Goal: Complete application form

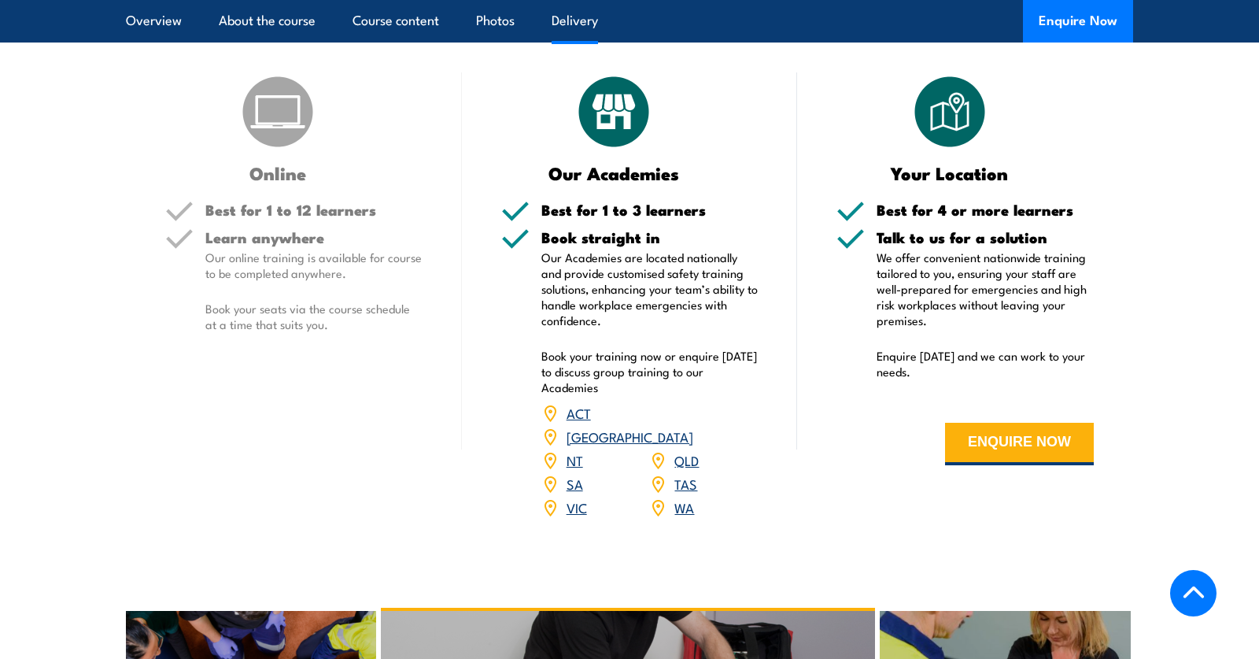
scroll to position [1961, 0]
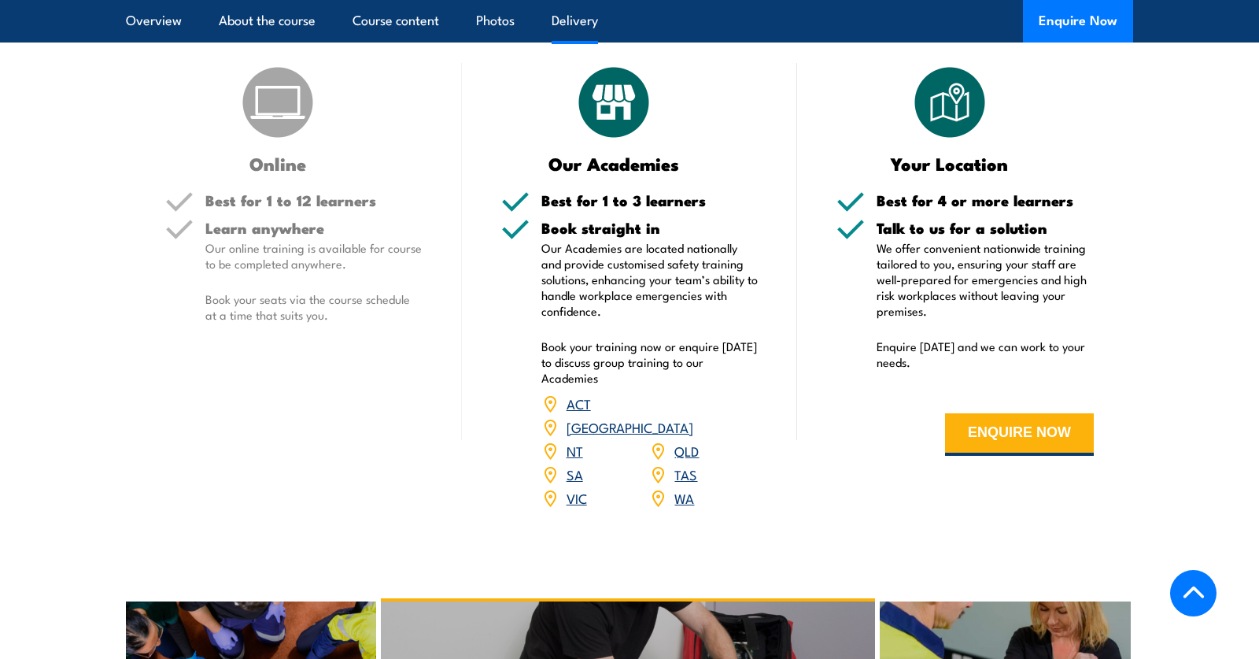
click at [689, 441] on link "QLD" at bounding box center [687, 450] width 24 height 19
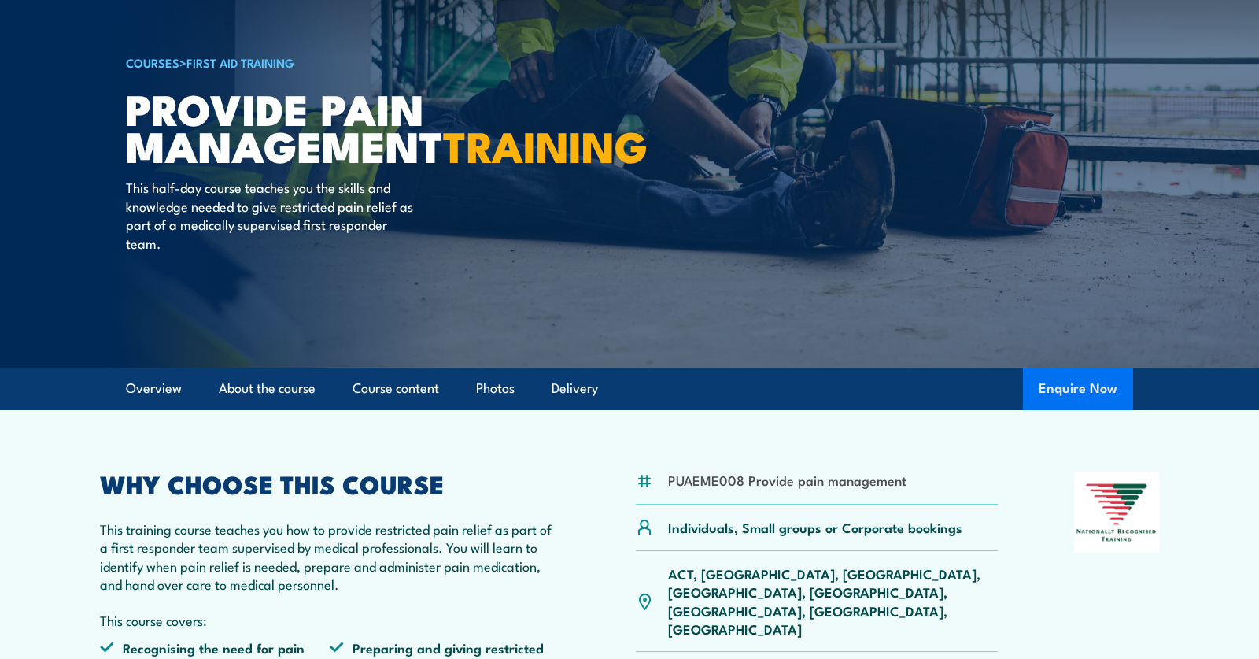
scroll to position [83, 0]
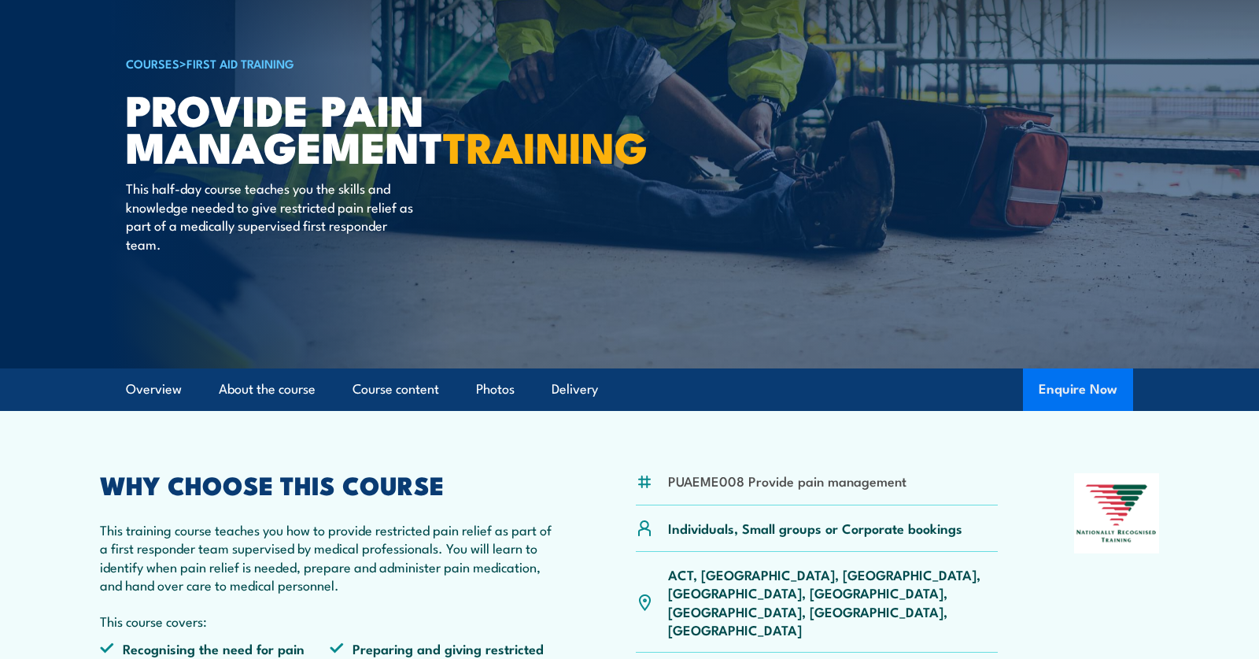
click at [1103, 379] on button "Enquire Now" at bounding box center [1078, 389] width 110 height 43
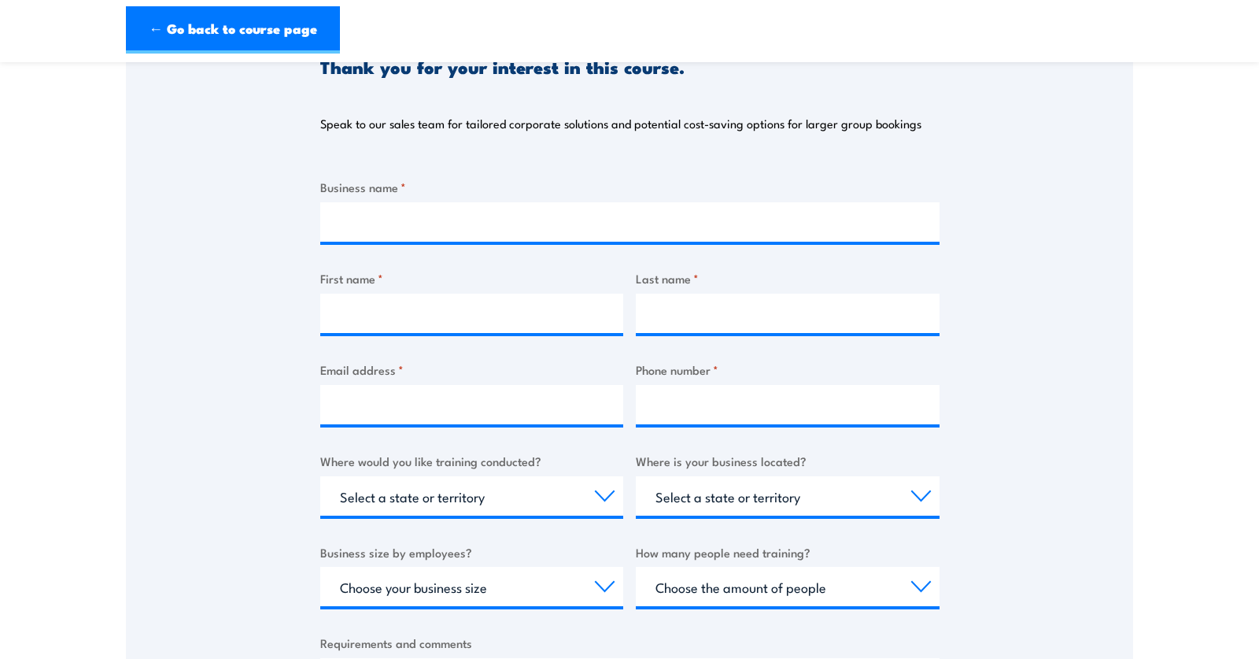
scroll to position [203, 0]
click at [656, 264] on div "Business name * First name * Last name * Email address * Phone number * Where w…" at bounding box center [629, 473] width 619 height 592
click at [689, 248] on div "Business name * First name * Last name * Email address * Phone number * Where w…" at bounding box center [629, 474] width 619 height 592
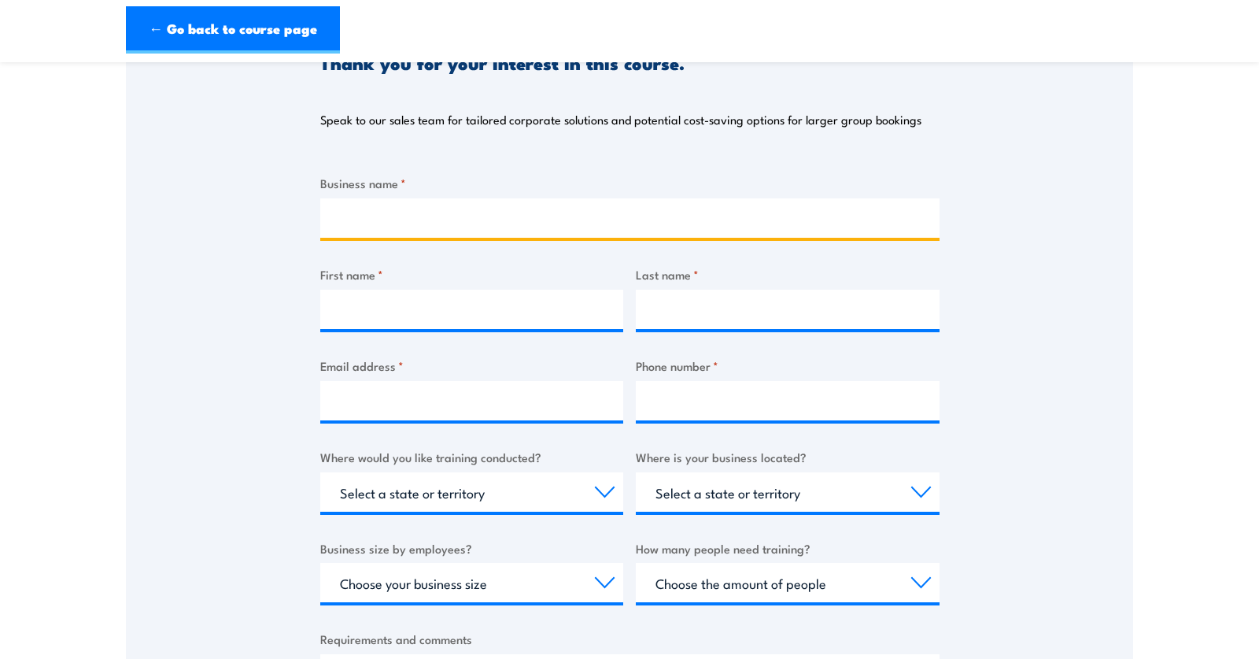
click at [885, 219] on input "Business name *" at bounding box center [629, 217] width 619 height 39
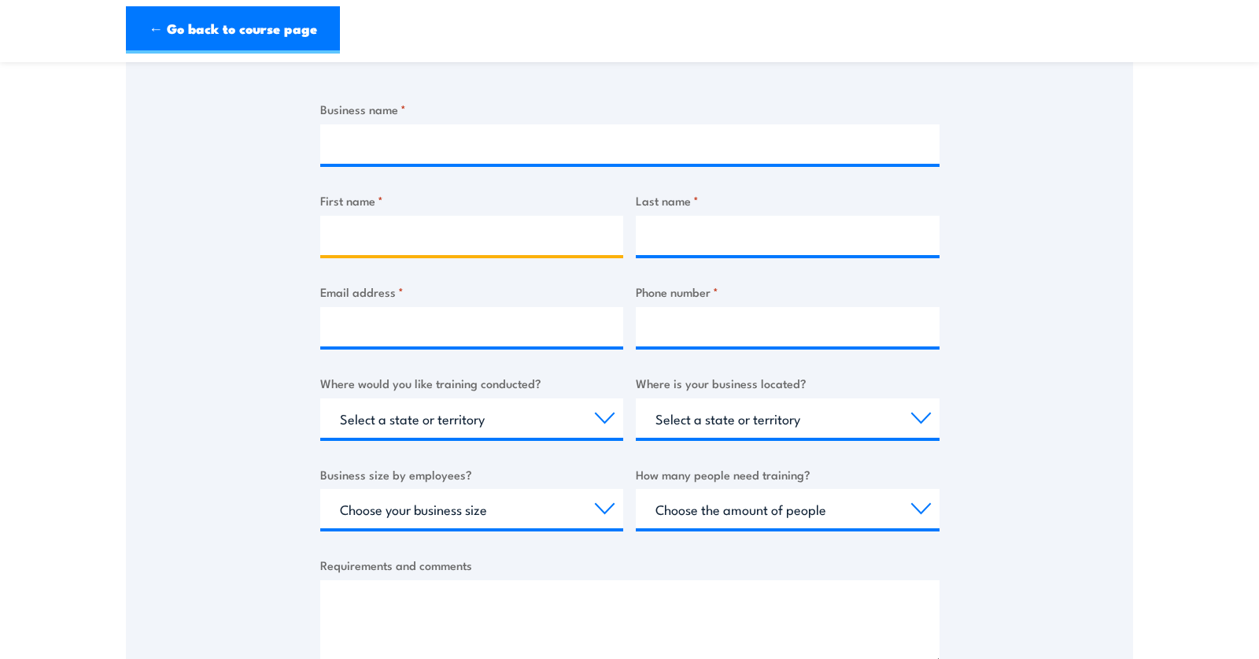
scroll to position [281, 0]
type input "paul"
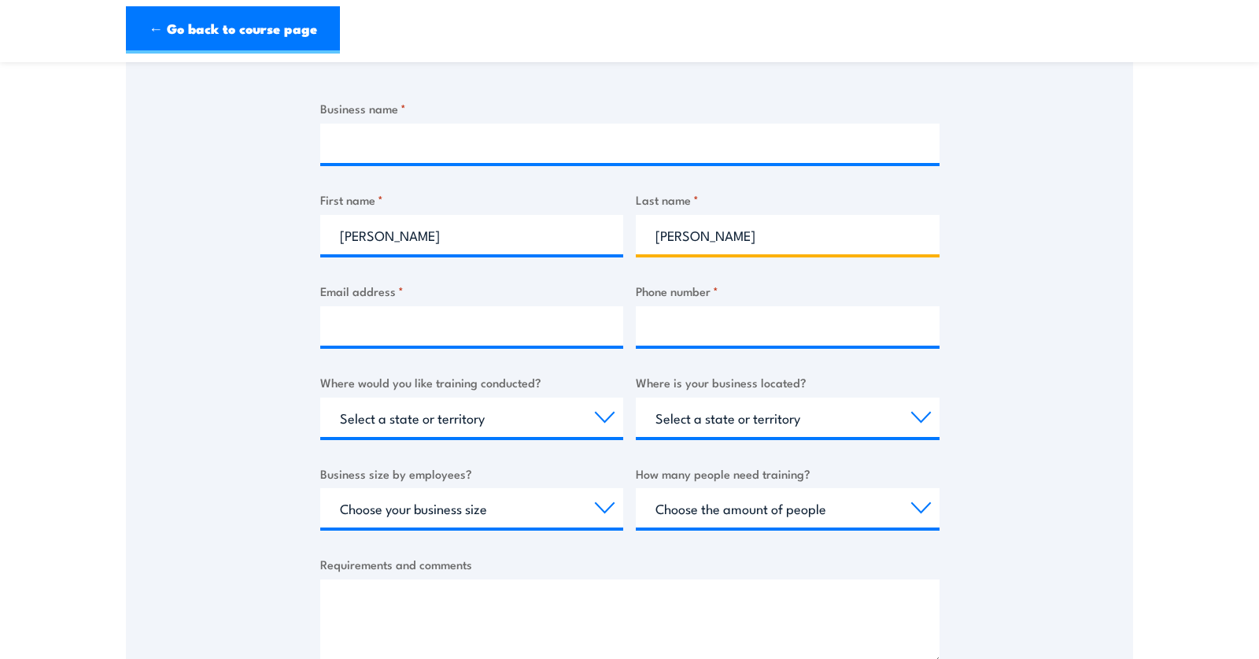
type input "hughes"
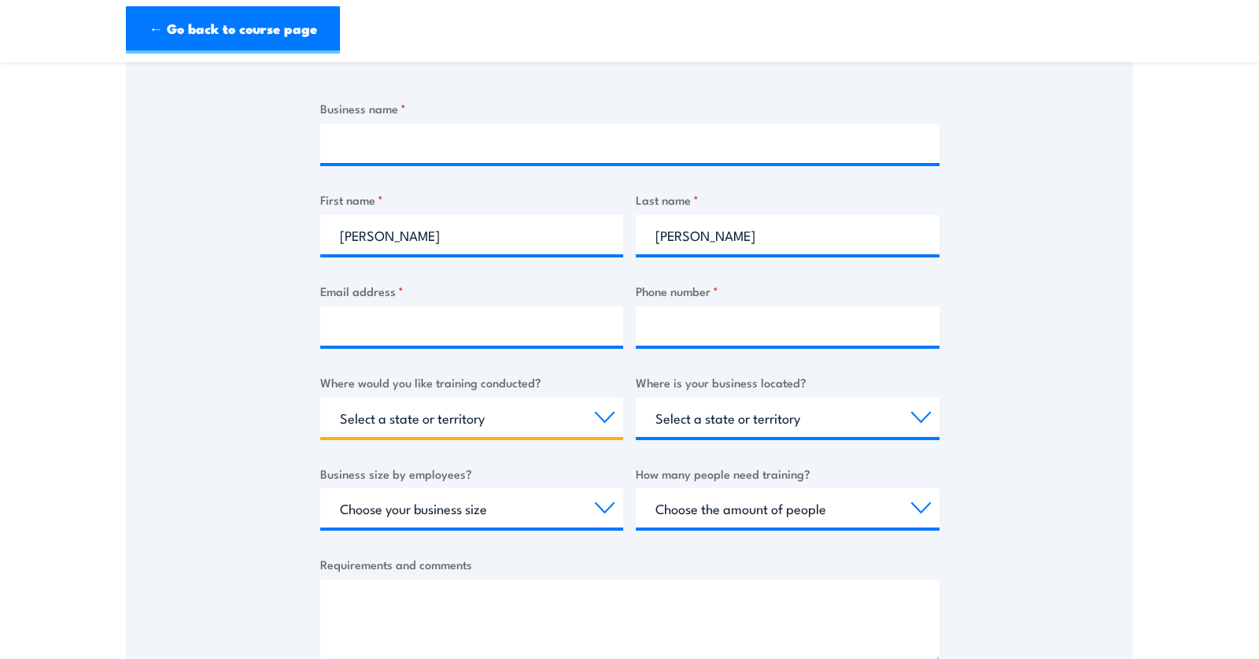
select select "QLD"
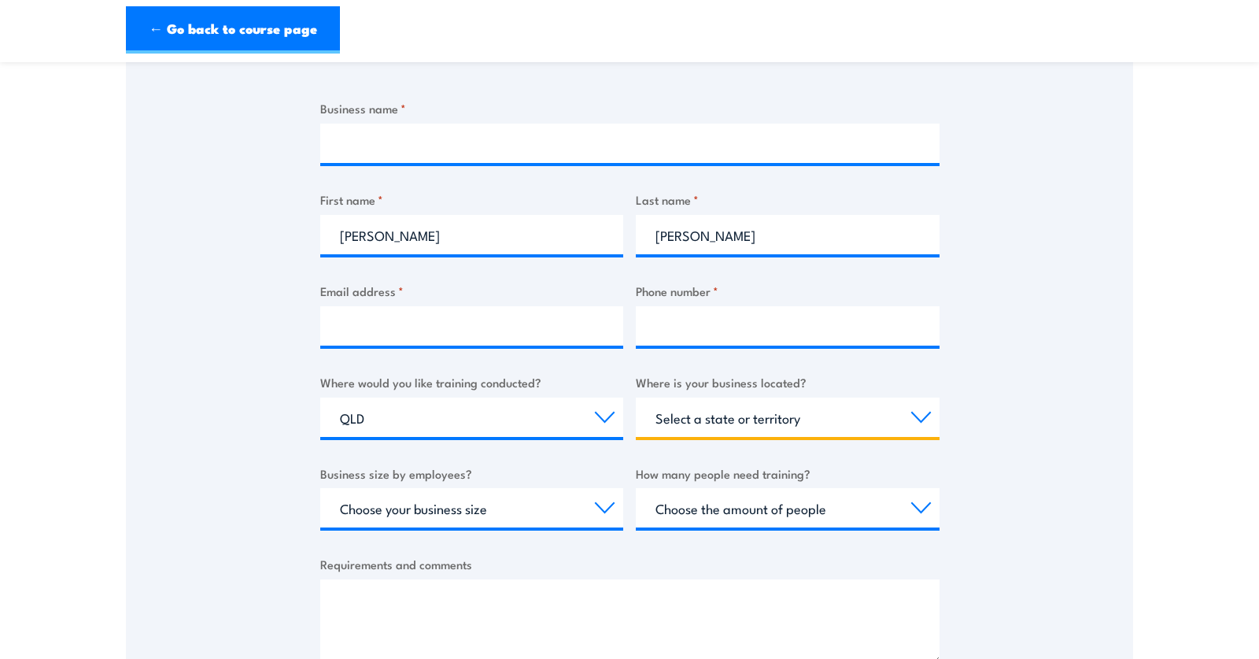
select select "QLD"
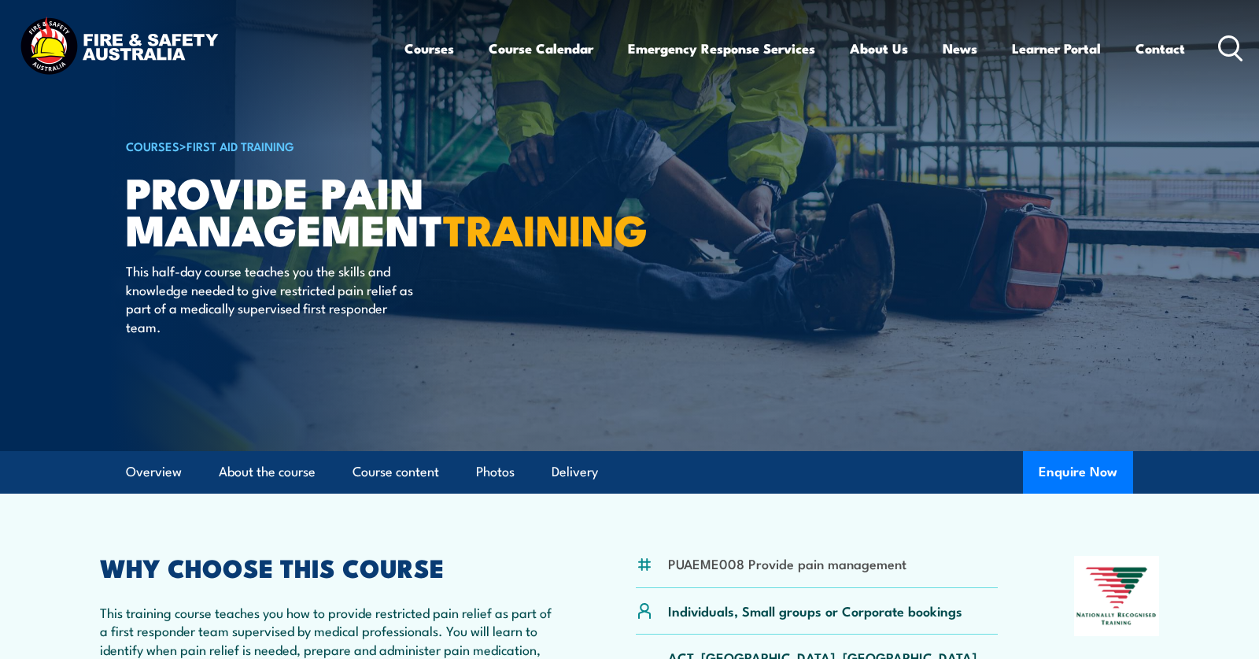
scroll to position [83, 0]
